Goal: Check status: Check status

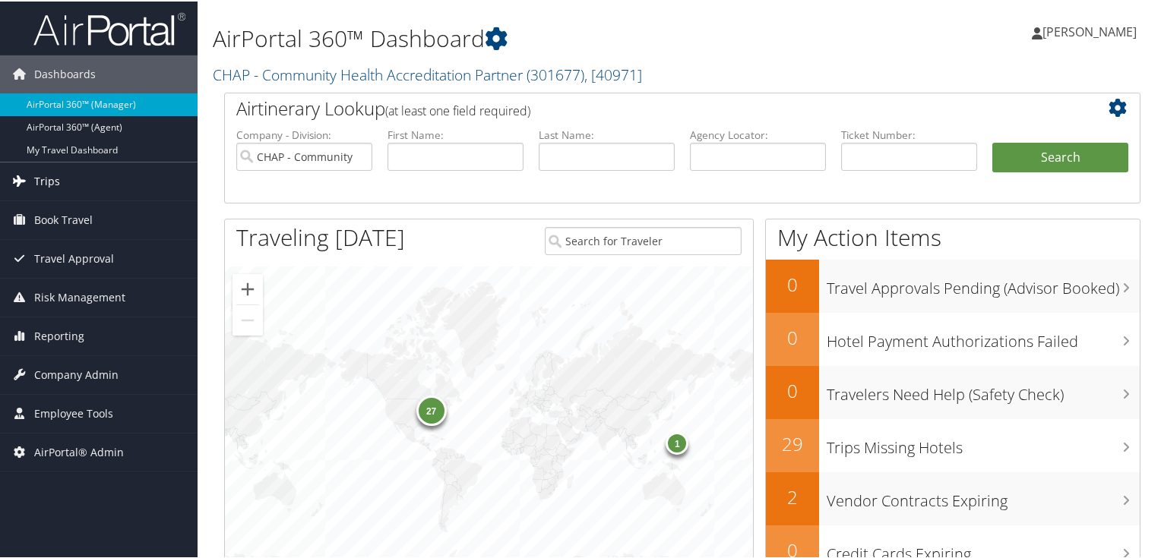
click at [46, 182] on span "Trips" at bounding box center [47, 180] width 26 height 38
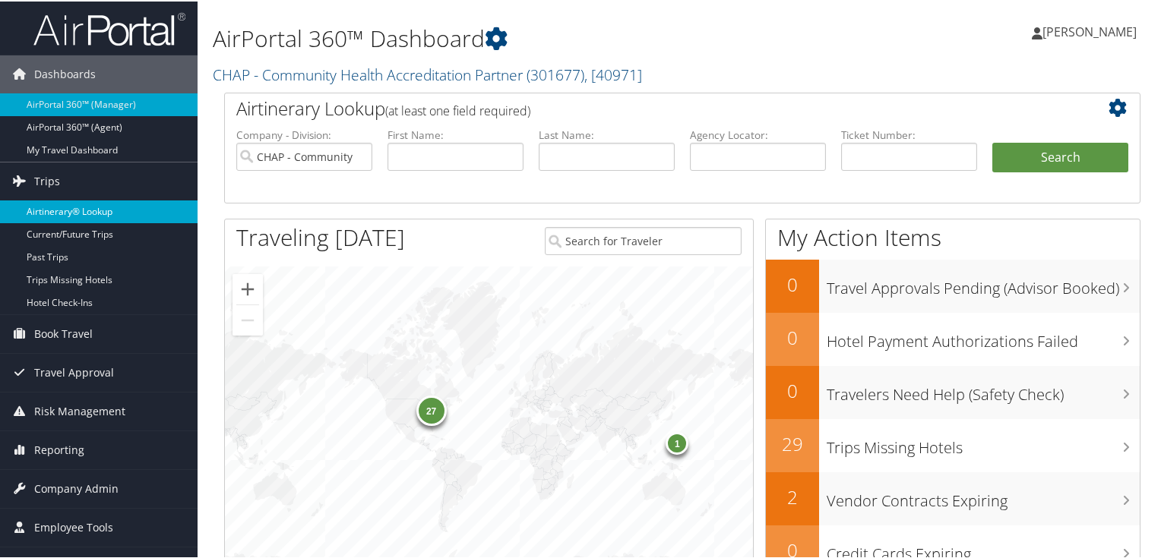
click at [50, 206] on link "Airtinerary® Lookup" at bounding box center [99, 210] width 198 height 23
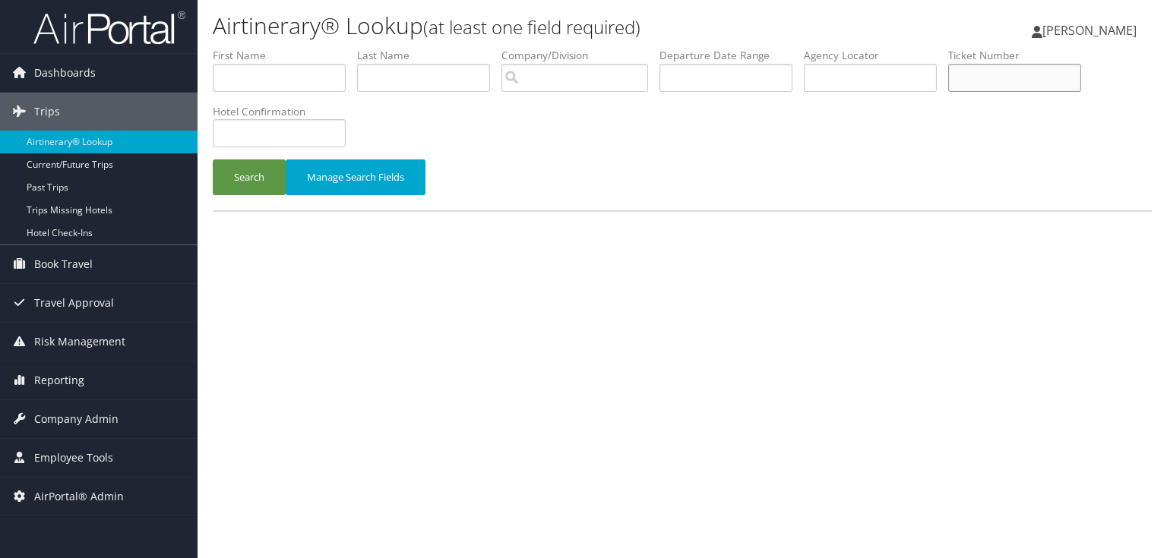
click at [984, 82] on input "text" at bounding box center [1014, 78] width 133 height 28
paste input "0018999930040"
type input "0018999930040"
click at [266, 176] on button "Search" at bounding box center [249, 178] width 73 height 36
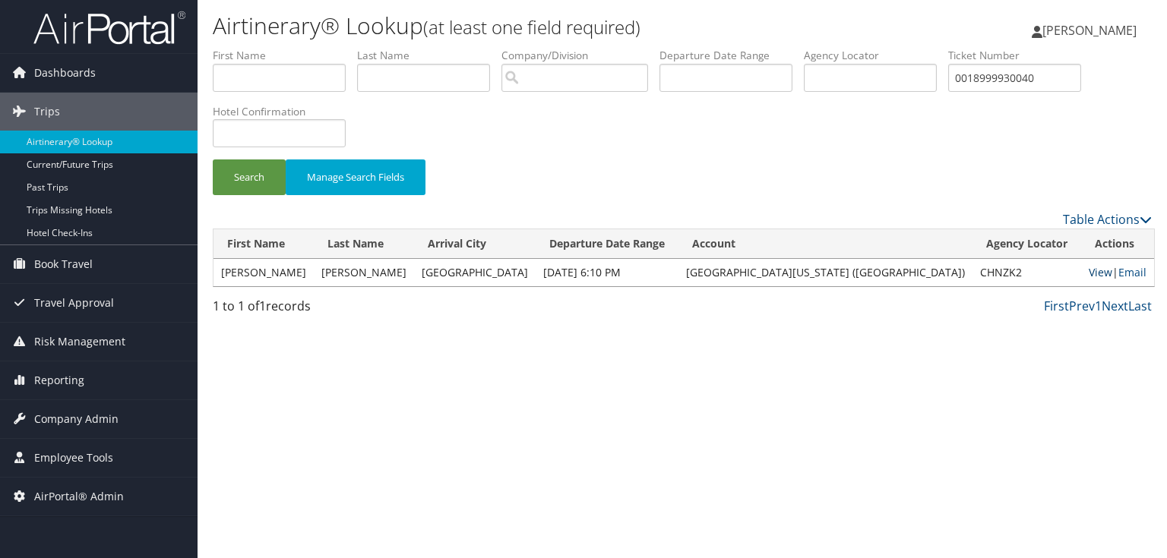
click at [1089, 273] on link "View" at bounding box center [1101, 272] width 24 height 14
